Goal: Information Seeking & Learning: Learn about a topic

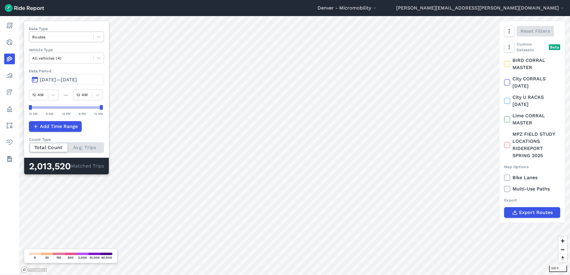
click at [53, 38] on div at bounding box center [61, 37] width 58 height 7
click at [54, 60] on div "Trip Ends" at bounding box center [66, 61] width 75 height 10
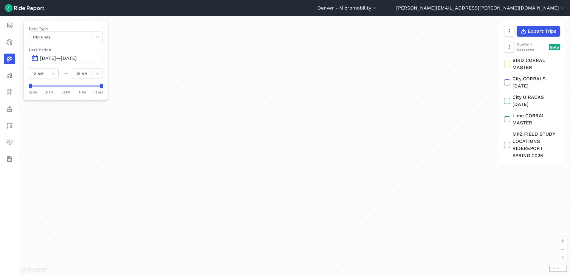
click at [71, 56] on span "[DATE]—[DATE]" at bounding box center [58, 58] width 37 height 6
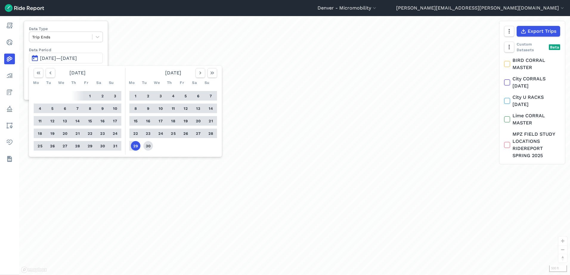
click at [146, 146] on button "30" at bounding box center [148, 146] width 10 height 10
click at [89, 95] on button "1" at bounding box center [90, 96] width 10 height 10
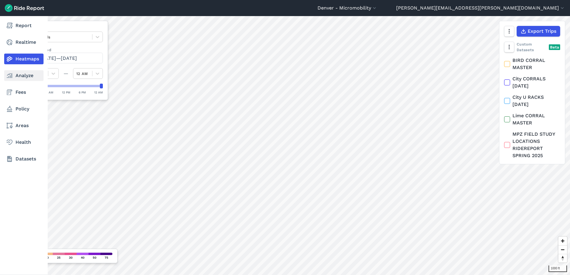
click at [12, 76] on use at bounding box center [9, 75] width 5 height 5
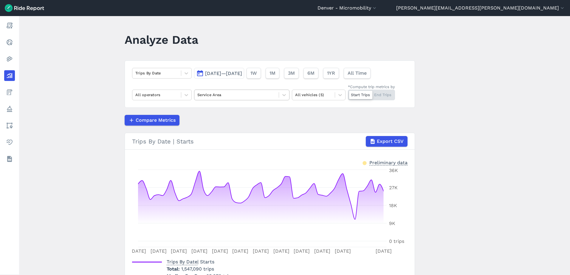
click at [227, 92] on div at bounding box center [236, 94] width 78 height 7
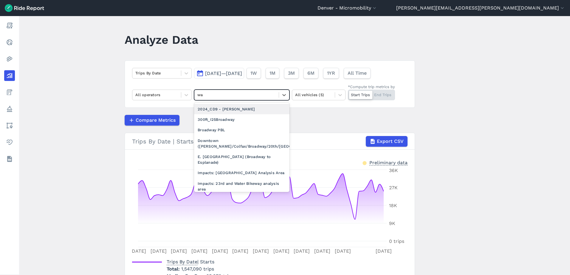
type input "wat"
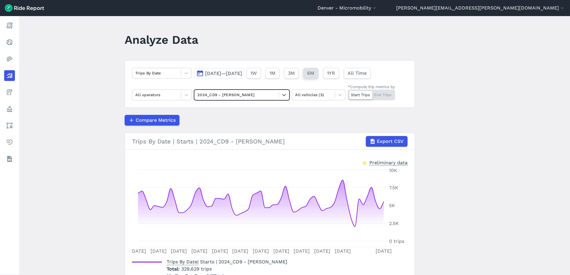
click at [318, 75] on button "6M" at bounding box center [310, 73] width 15 height 11
